Goal: Transaction & Acquisition: Download file/media

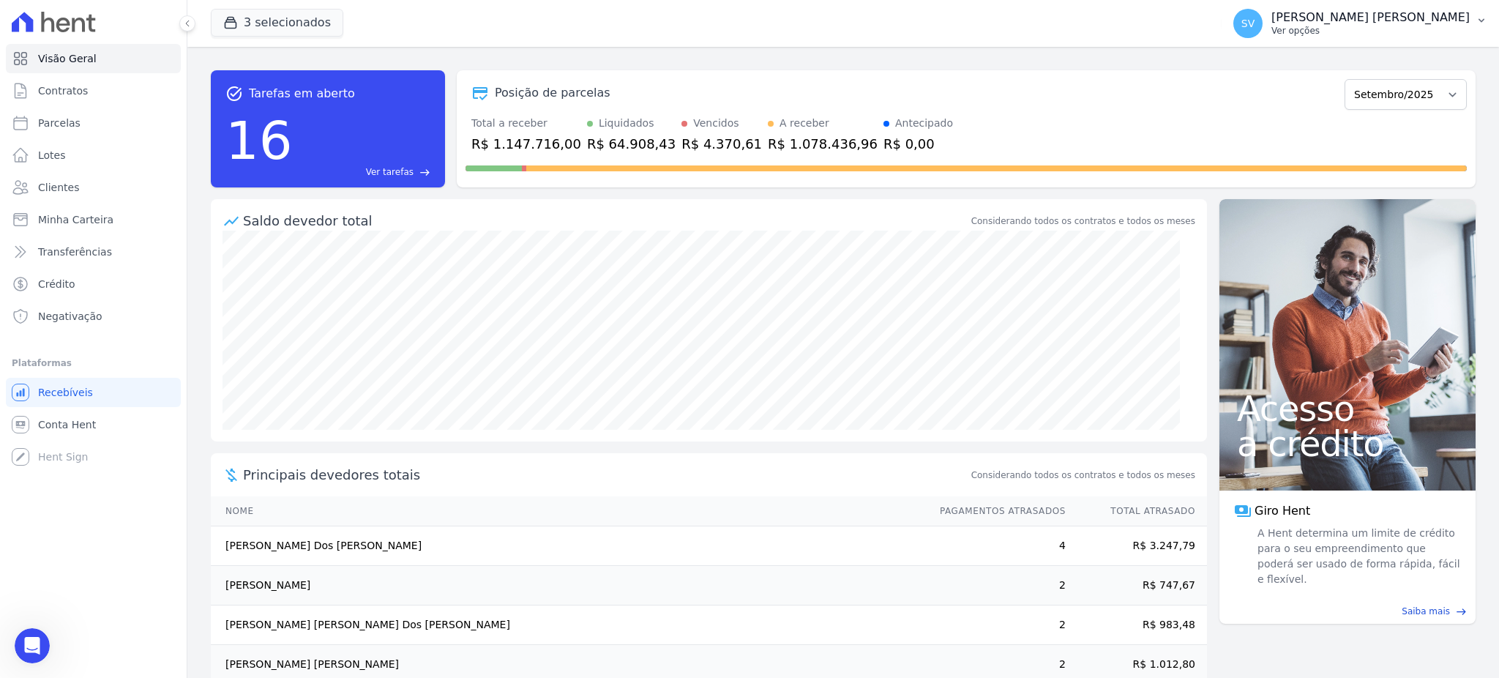
scroll to position [69, 0]
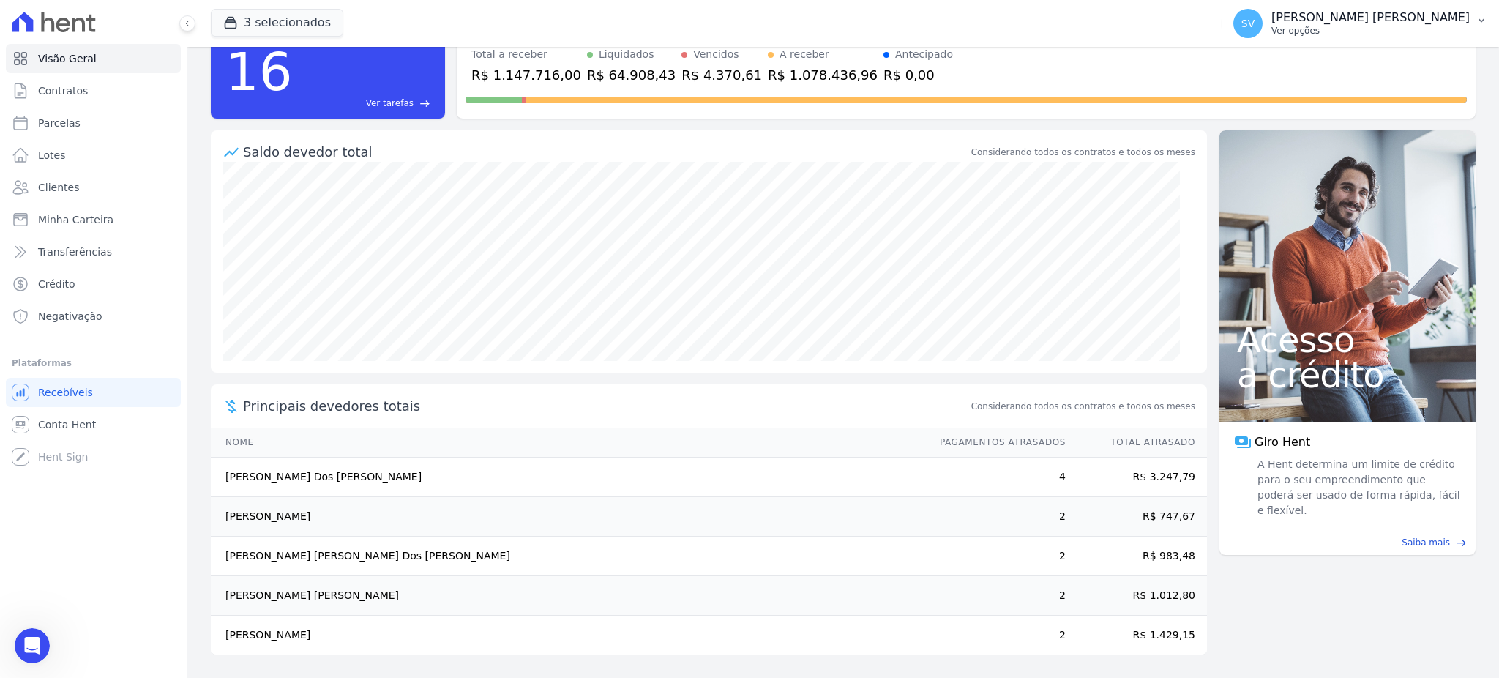
click at [1309, 19] on p "[PERSON_NAME] [PERSON_NAME]" at bounding box center [1370, 17] width 198 height 15
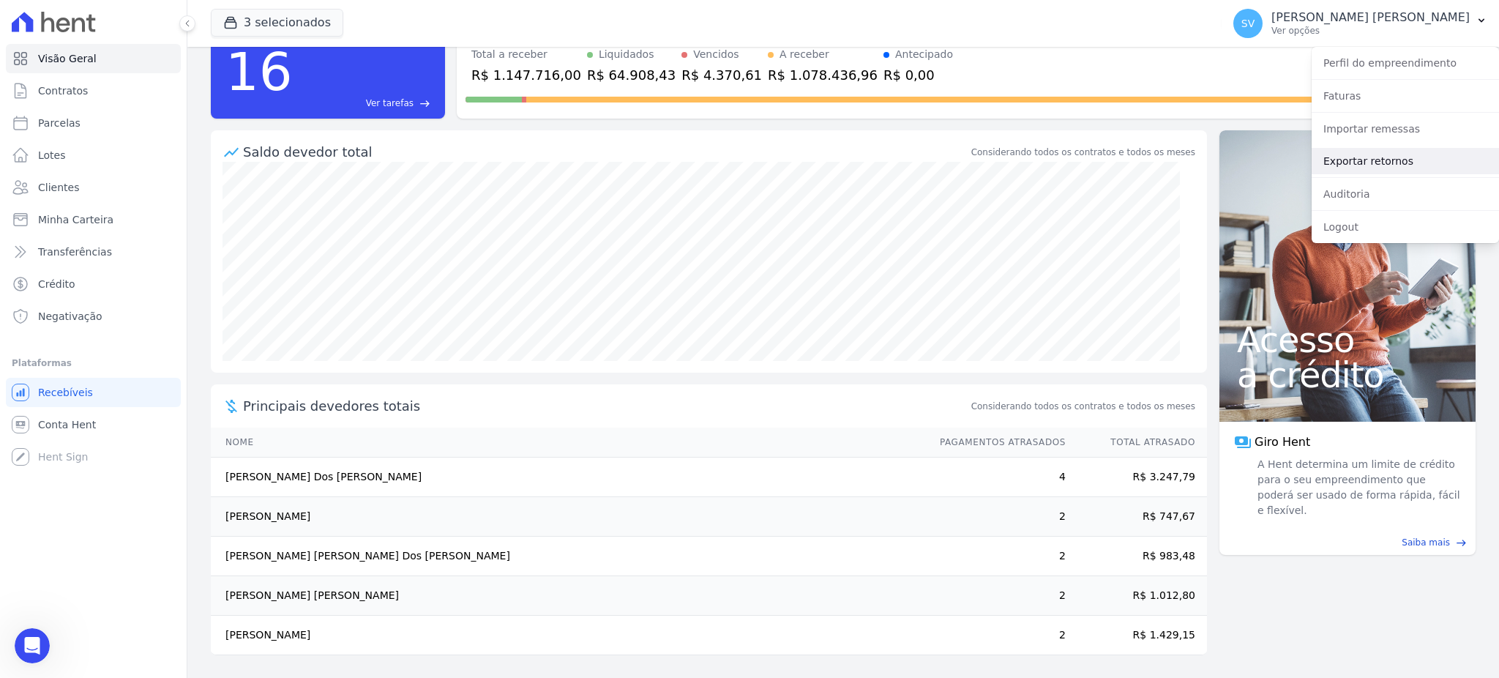
click at [1372, 152] on link "Exportar retornos" at bounding box center [1405, 161] width 187 height 26
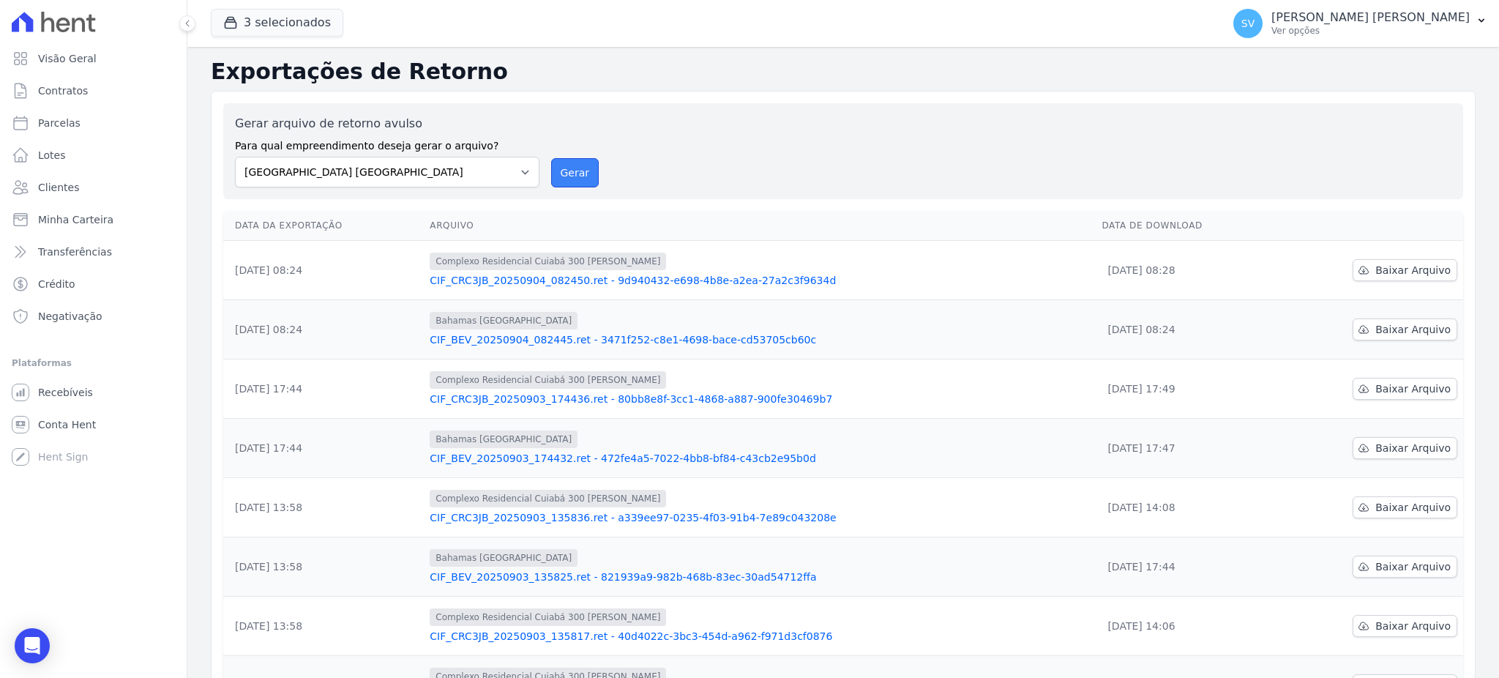
click at [555, 165] on button "Gerar" at bounding box center [575, 172] width 48 height 29
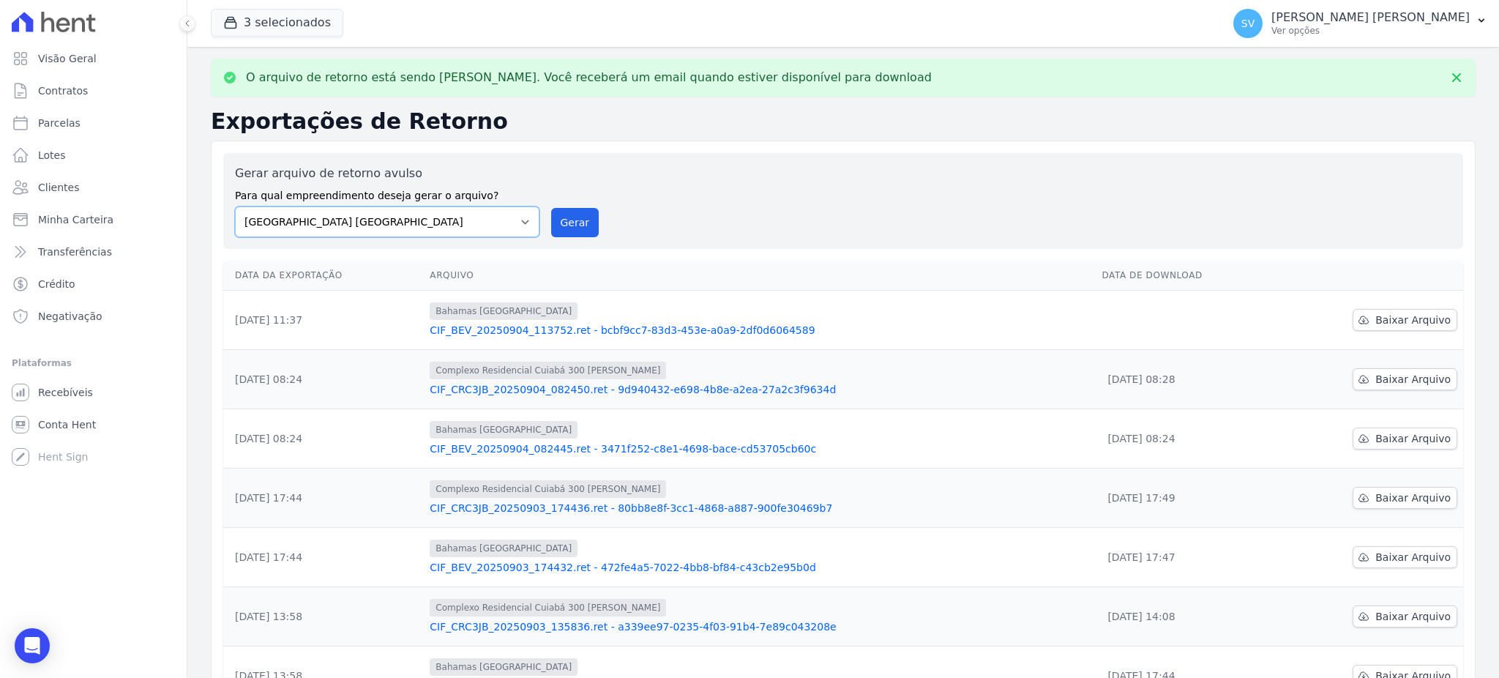
drag, startPoint x: 474, startPoint y: 220, endPoint x: 467, endPoint y: 222, distance: 7.6
click at [474, 220] on select "[GEOGRAPHIC_DATA] COMPLEXO RESIDENCIAL [GEOGRAPHIC_DATA] 300 - [PERSON_NAME][GE…" at bounding box center [387, 221] width 304 height 31
select select "a999329b-d322-46c5-b2df-9163b092fb9b"
click at [235, 206] on select "[GEOGRAPHIC_DATA] COMPLEXO RESIDENCIAL [GEOGRAPHIC_DATA] 300 - [PERSON_NAME][GE…" at bounding box center [387, 221] width 304 height 31
drag, startPoint x: 577, startPoint y: 214, endPoint x: 790, endPoint y: 136, distance: 226.9
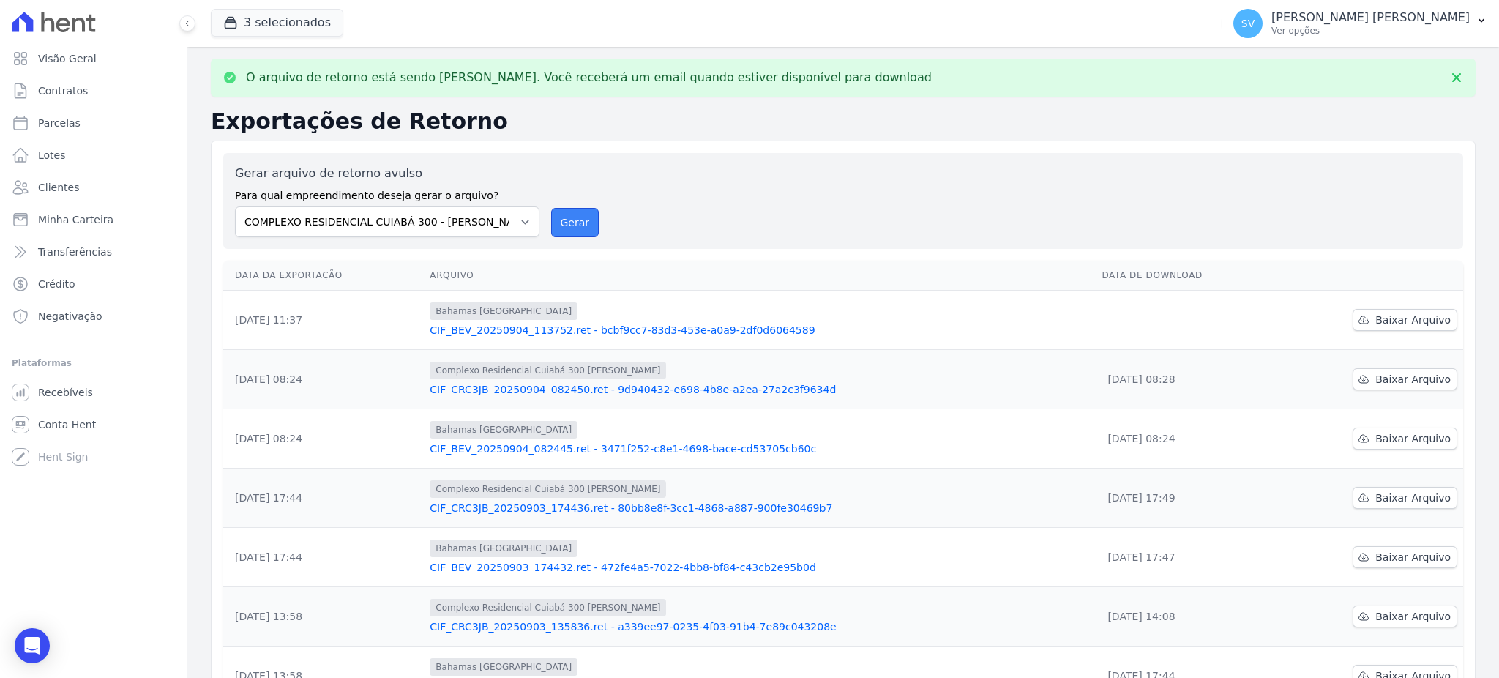
click at [578, 214] on button "Gerar" at bounding box center [575, 222] width 48 height 29
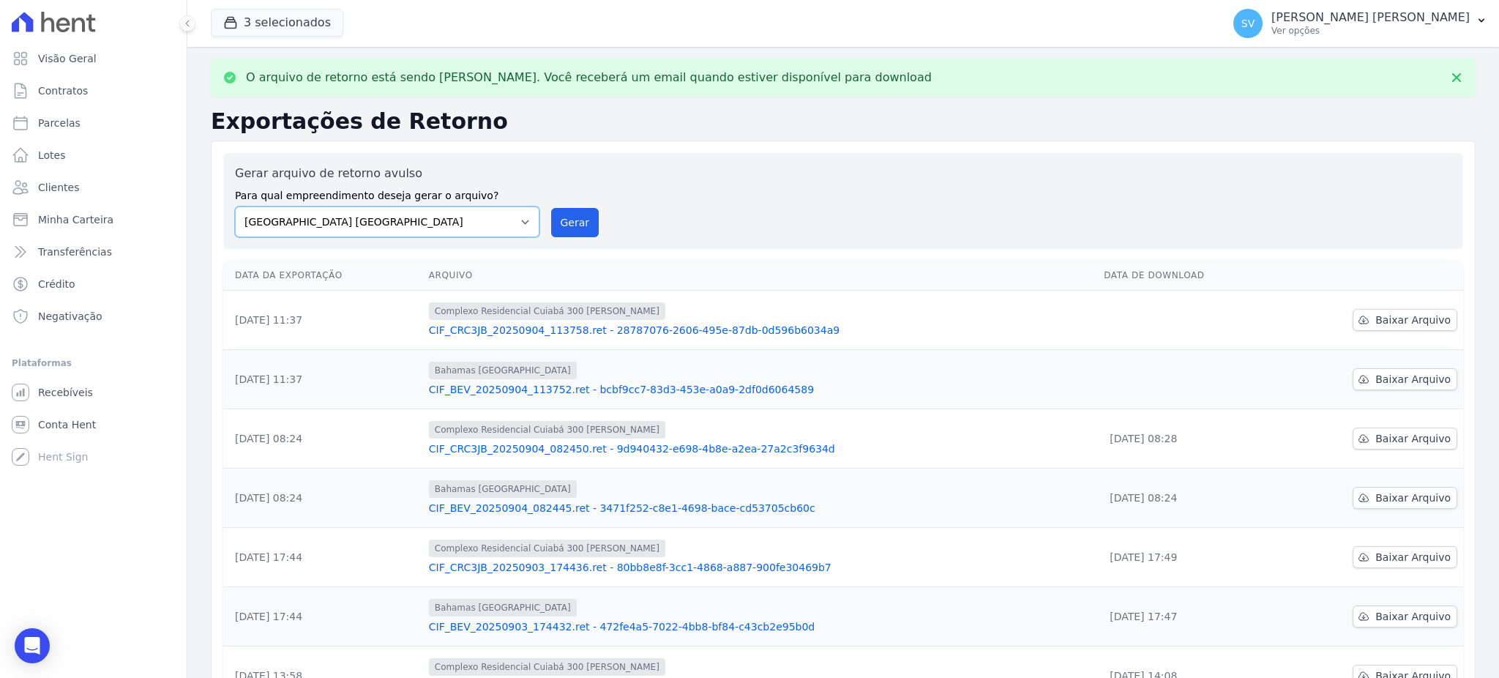
click at [429, 226] on select "[GEOGRAPHIC_DATA] COMPLEXO RESIDENCIAL [GEOGRAPHIC_DATA] 300 - [PERSON_NAME][GE…" at bounding box center [387, 221] width 304 height 31
select select "73a372cd-5640-41c8-aaea-11bd74619c10"
click at [235, 206] on select "[GEOGRAPHIC_DATA] COMPLEXO RESIDENCIAL [GEOGRAPHIC_DATA] 300 - [PERSON_NAME][GE…" at bounding box center [387, 221] width 304 height 31
drag, startPoint x: 578, startPoint y: 220, endPoint x: 827, endPoint y: 152, distance: 258.0
click at [577, 219] on button "Gerar" at bounding box center [575, 222] width 48 height 29
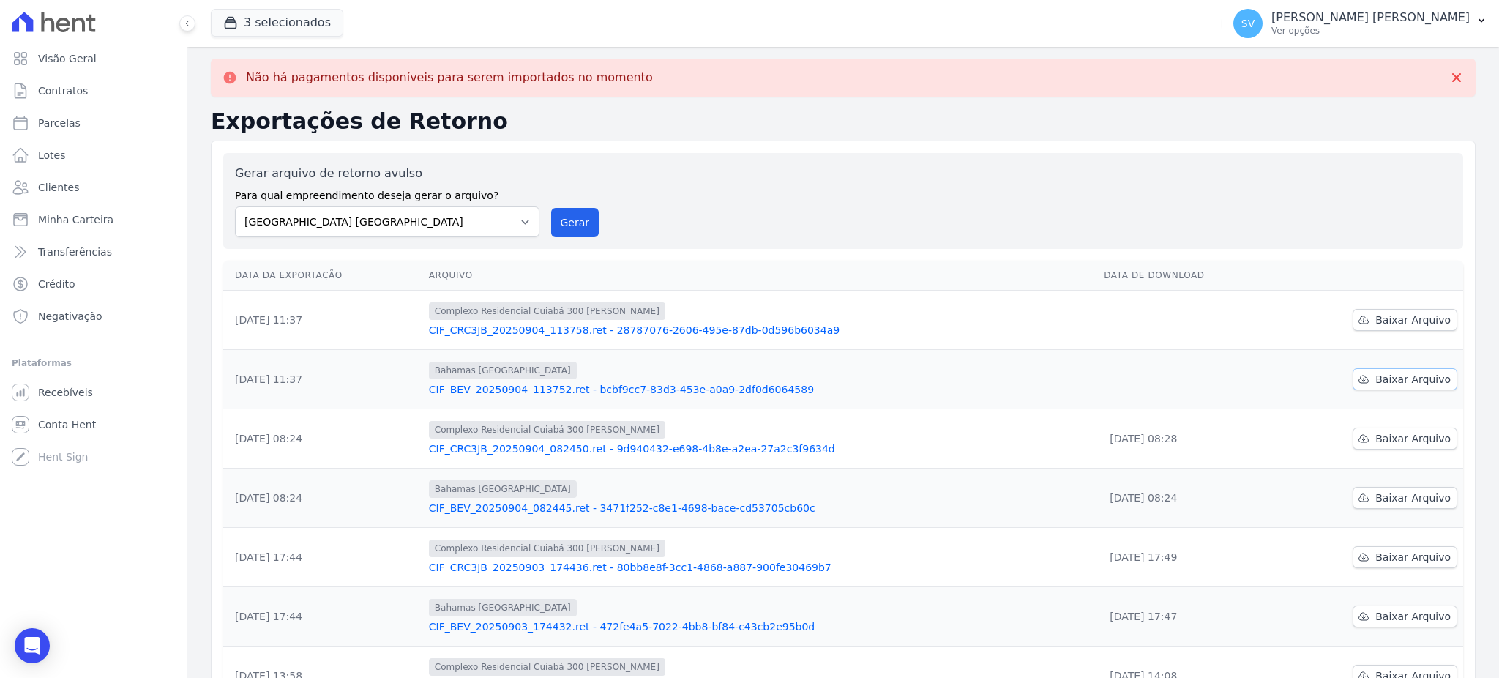
click at [1410, 380] on span "Baixar Arquivo" at bounding box center [1412, 379] width 75 height 15
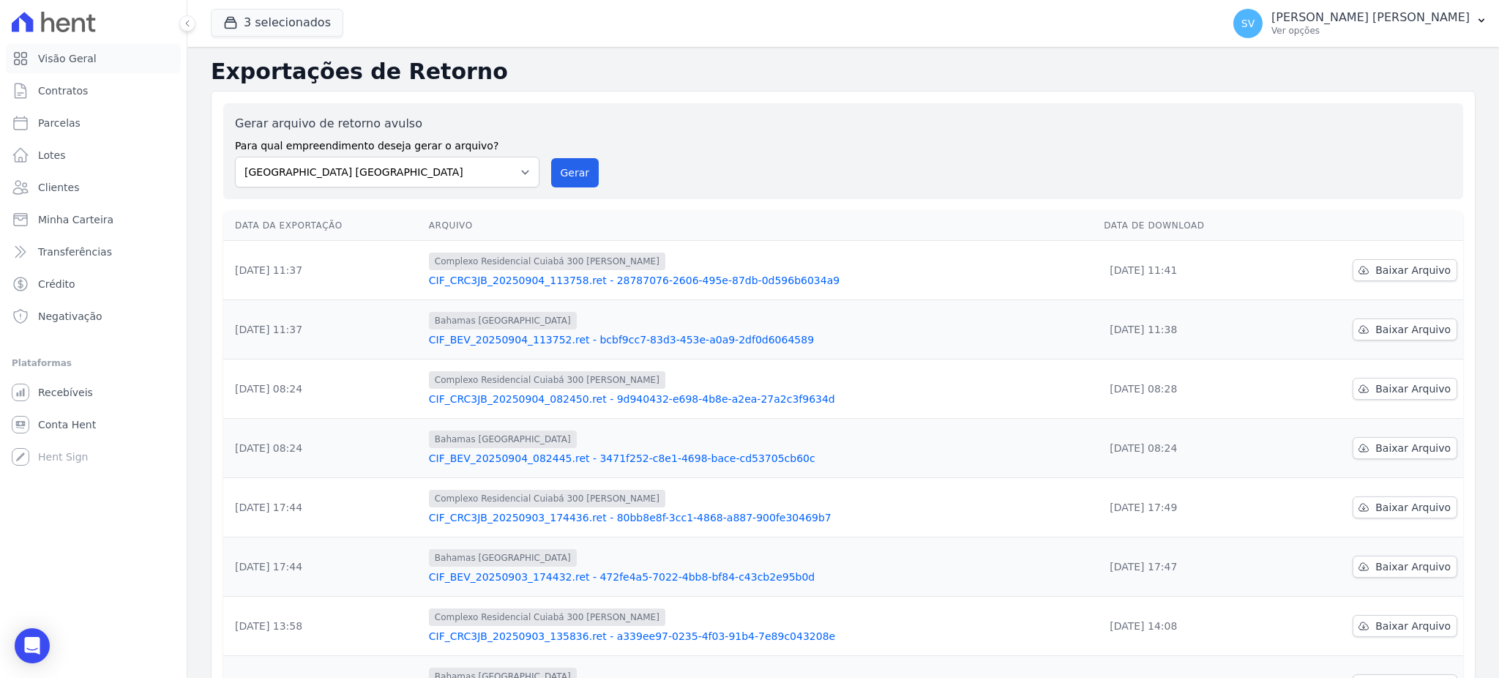
drag, startPoint x: 59, startPoint y: 61, endPoint x: 313, endPoint y: 75, distance: 255.1
click at [59, 60] on span "Visão Geral" at bounding box center [67, 58] width 59 height 15
